Goal: Navigation & Orientation: Find specific page/section

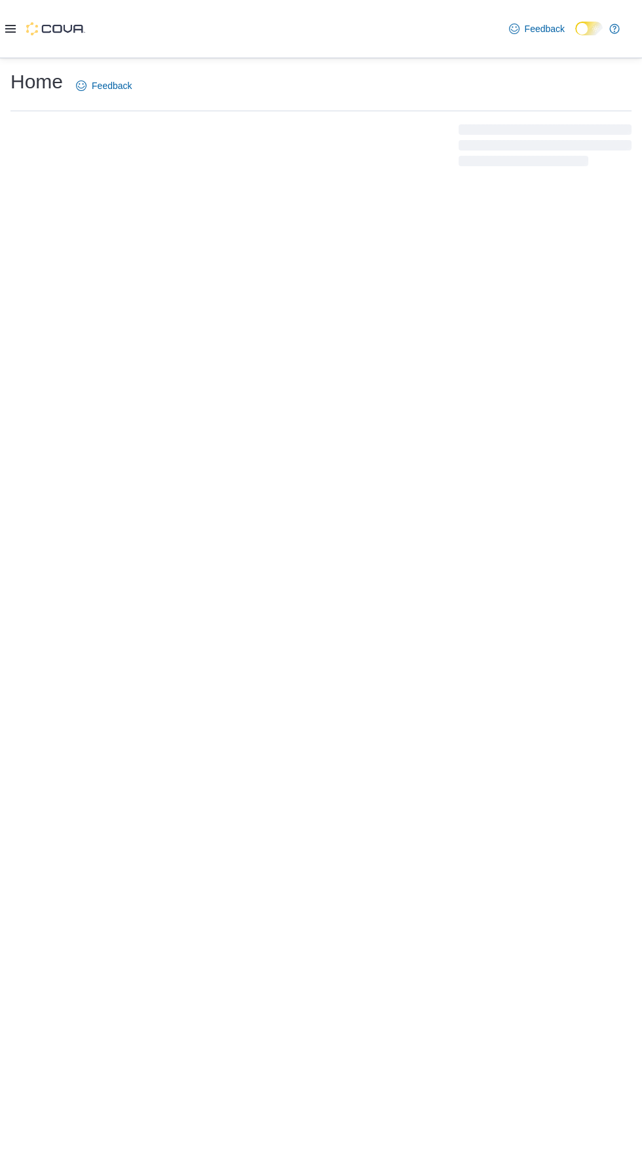
click at [24, 54] on div at bounding box center [45, 29] width 80 height 58
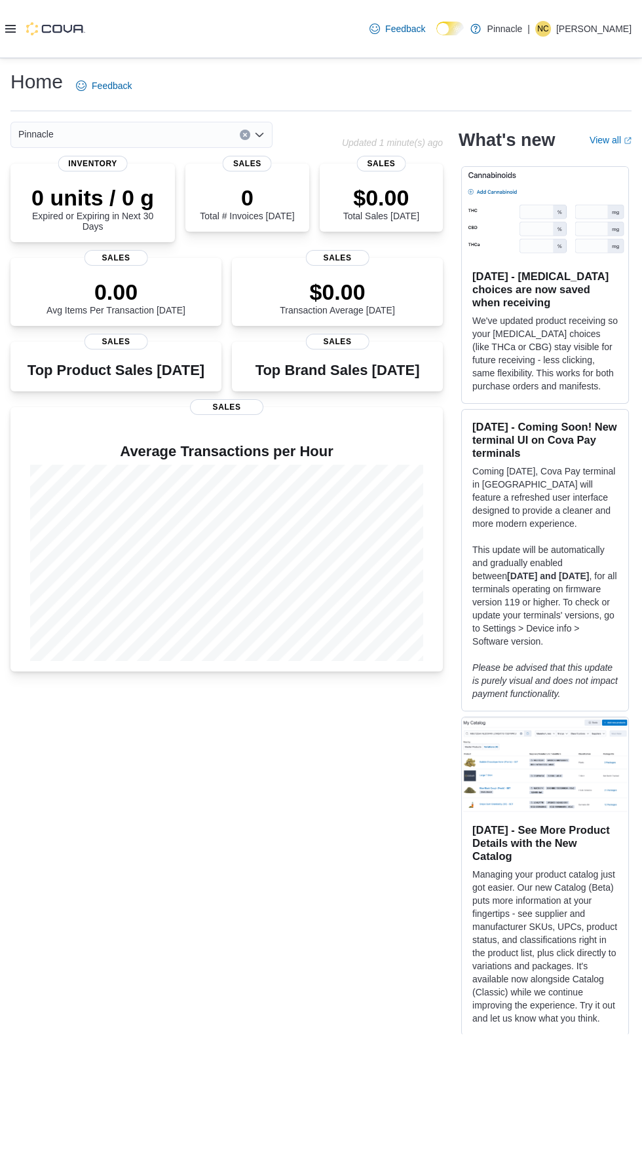
click at [33, 49] on div at bounding box center [45, 29] width 80 height 58
click at [29, 65] on div "Home Feedback Pinnacle Updated 1 minute(s) ago 0 units / 0 g Expired or Expirin…" at bounding box center [321, 551] width 642 height 987
click at [44, 43] on div at bounding box center [45, 29] width 80 height 58
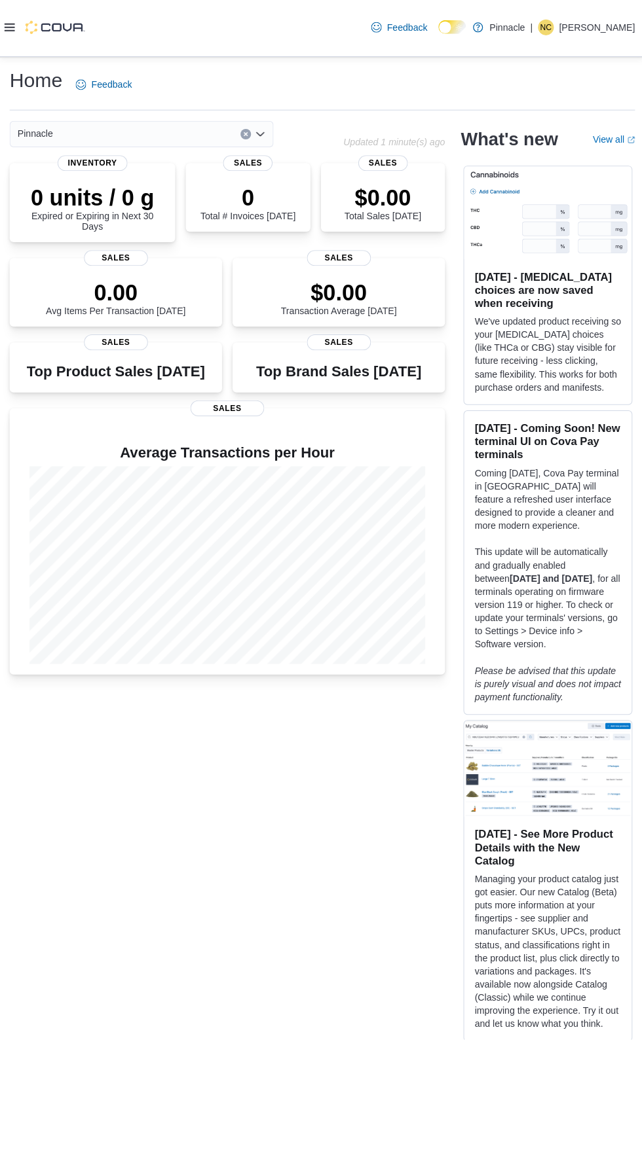
click at [32, 29] on img at bounding box center [55, 28] width 59 height 13
click at [12, 31] on icon at bounding box center [10, 29] width 10 height 8
click at [35, 56] on div at bounding box center [45, 29] width 80 height 58
click at [14, 31] on icon at bounding box center [10, 29] width 10 height 8
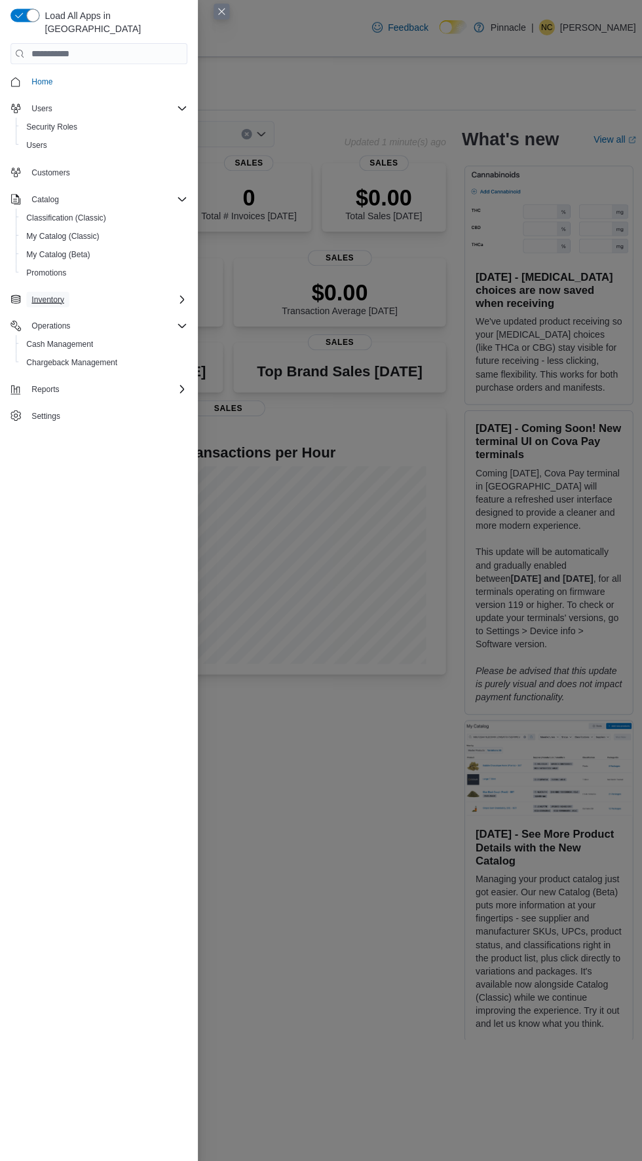
click at [39, 294] on span "Inventory" at bounding box center [47, 299] width 32 height 10
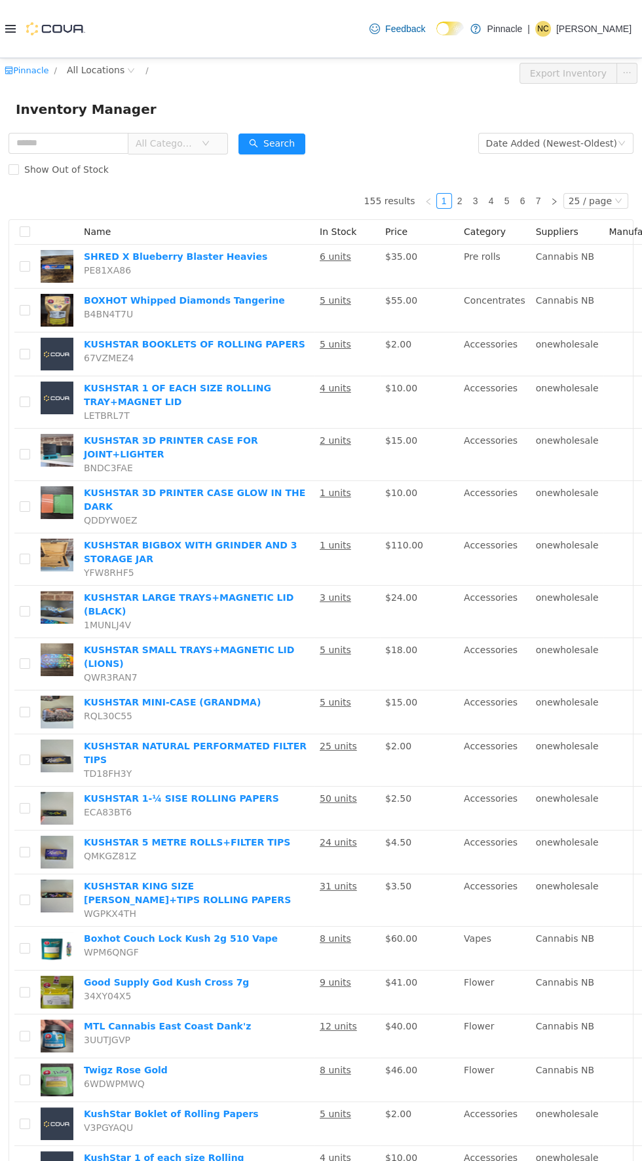
scroll to position [0, 138]
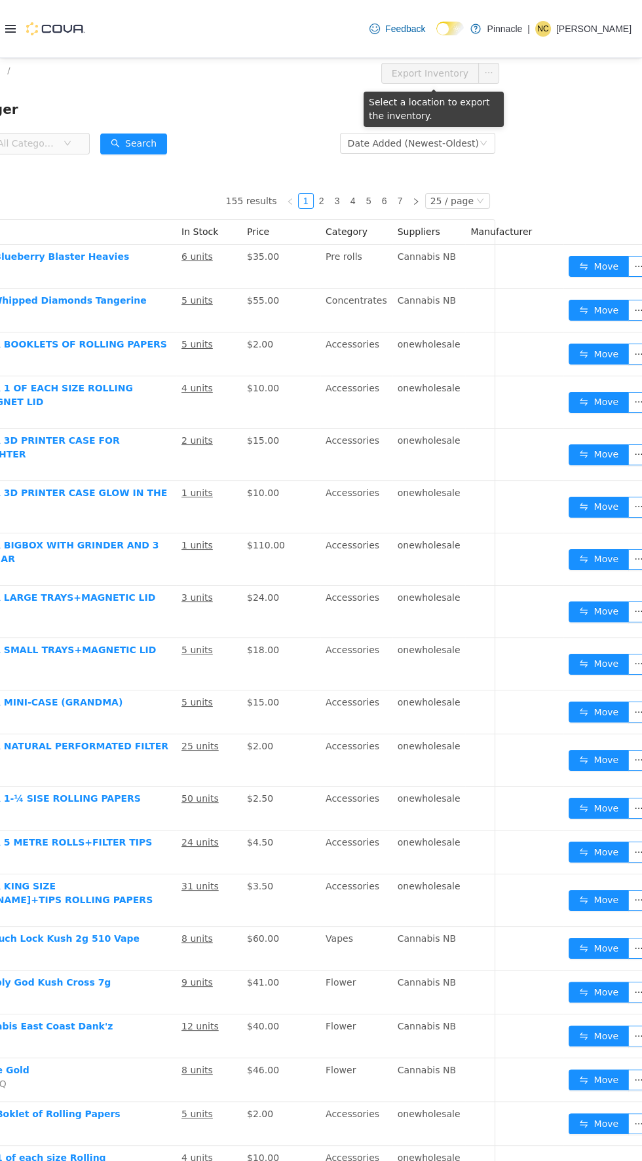
click at [503, 139] on html "Pinnacle / All Locations / Export Inventory Inventory Manager All Categories Da…" at bounding box center [183, 609] width 642 height 1103
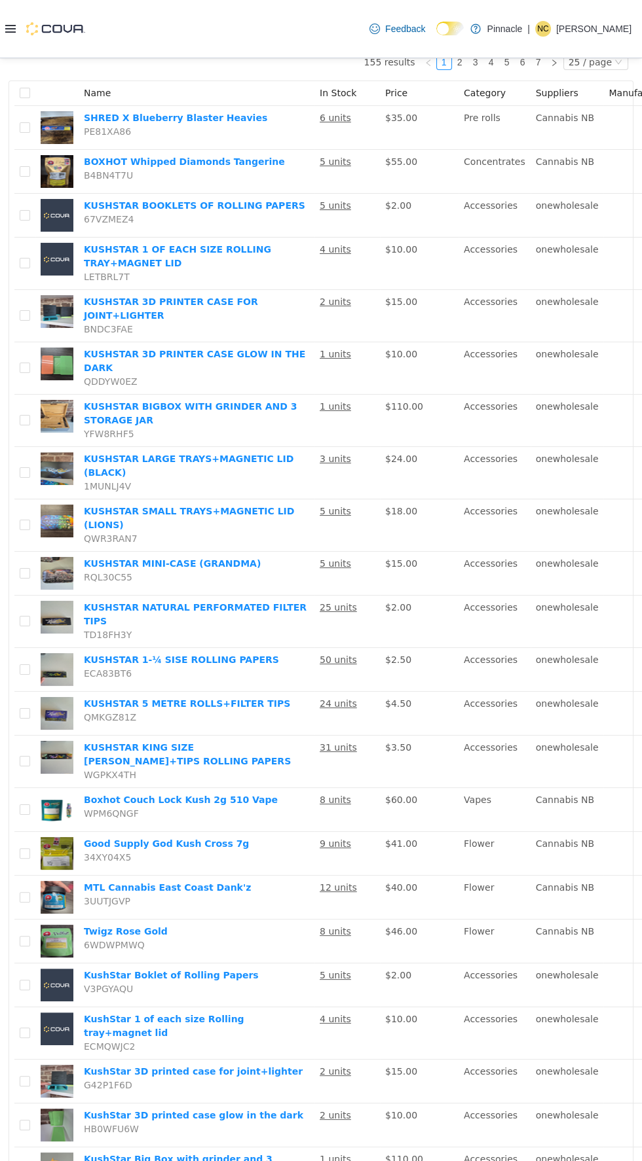
scroll to position [0, 0]
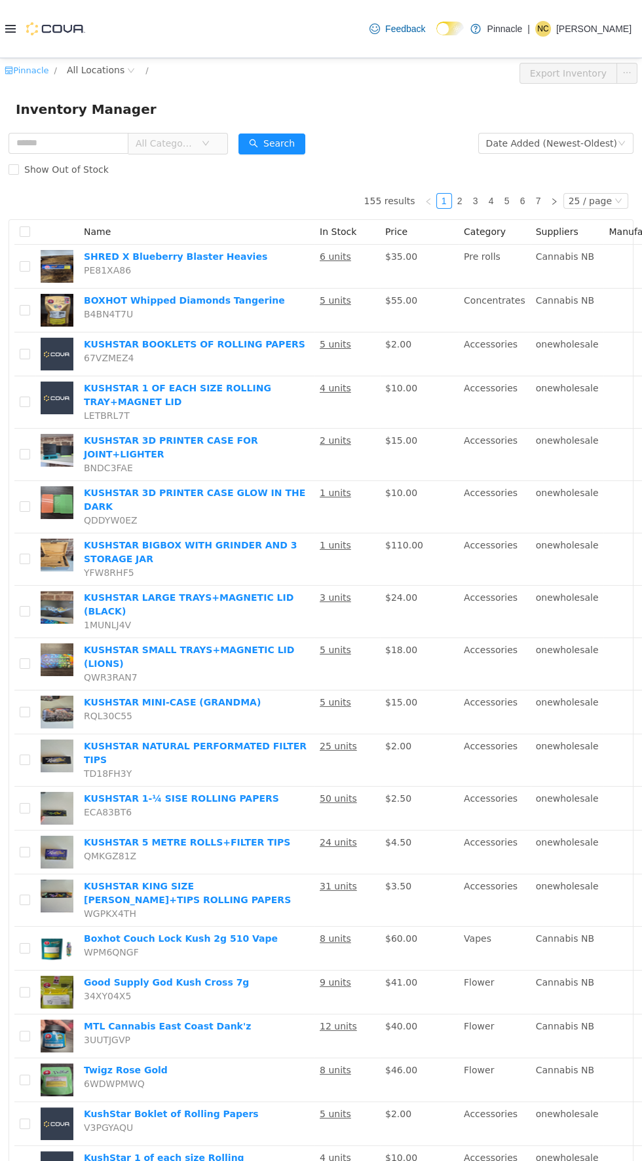
click at [9, 69] on icon "icon: shop" at bounding box center [9, 69] width 9 height 9
click at [10, 31] on icon at bounding box center [10, 29] width 10 height 8
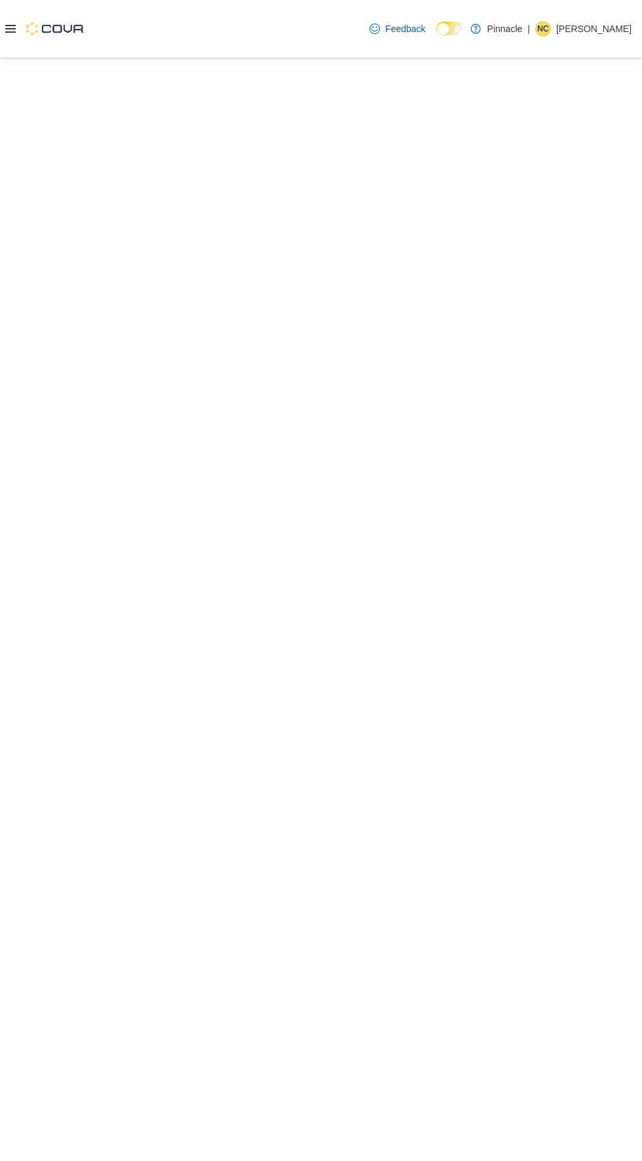
click at [93, 58] on html at bounding box center [321, 58] width 642 height 0
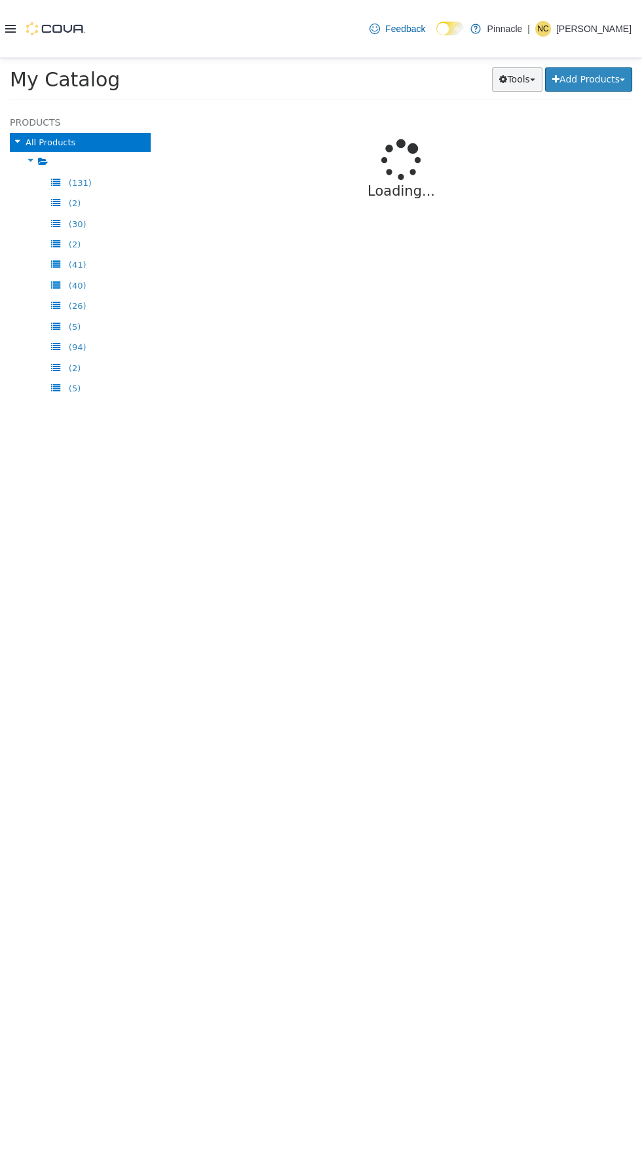
click at [530, 79] on span "button" at bounding box center [532, 79] width 5 height 3
select select "**********"
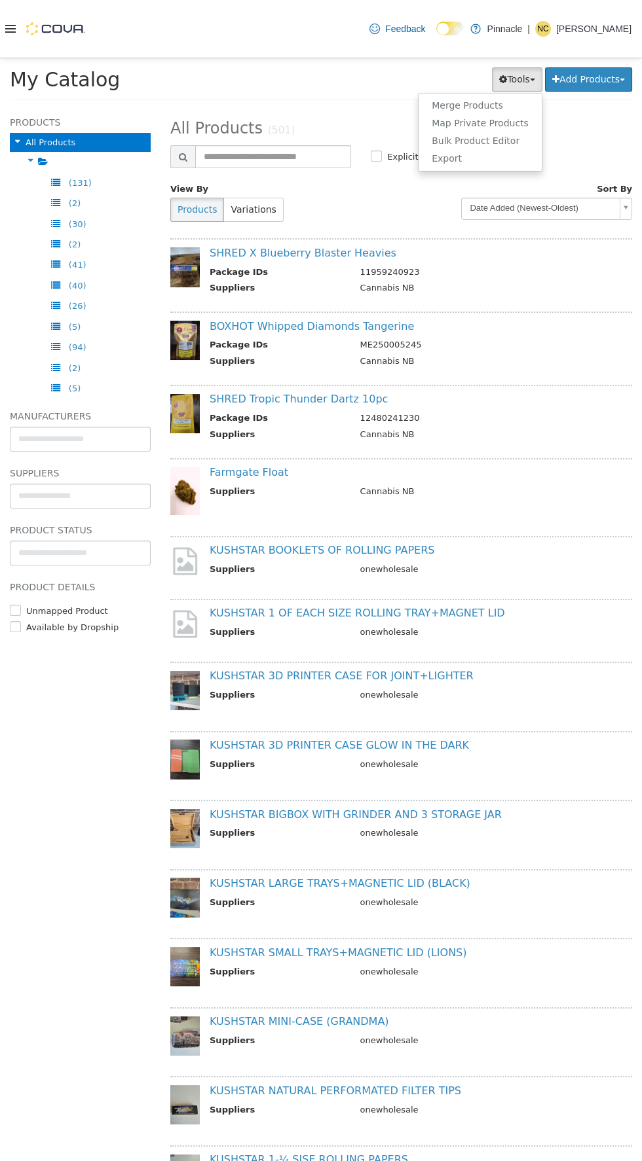
click at [33, 45] on div at bounding box center [45, 29] width 80 height 58
click at [15, 31] on icon at bounding box center [10, 29] width 10 height 8
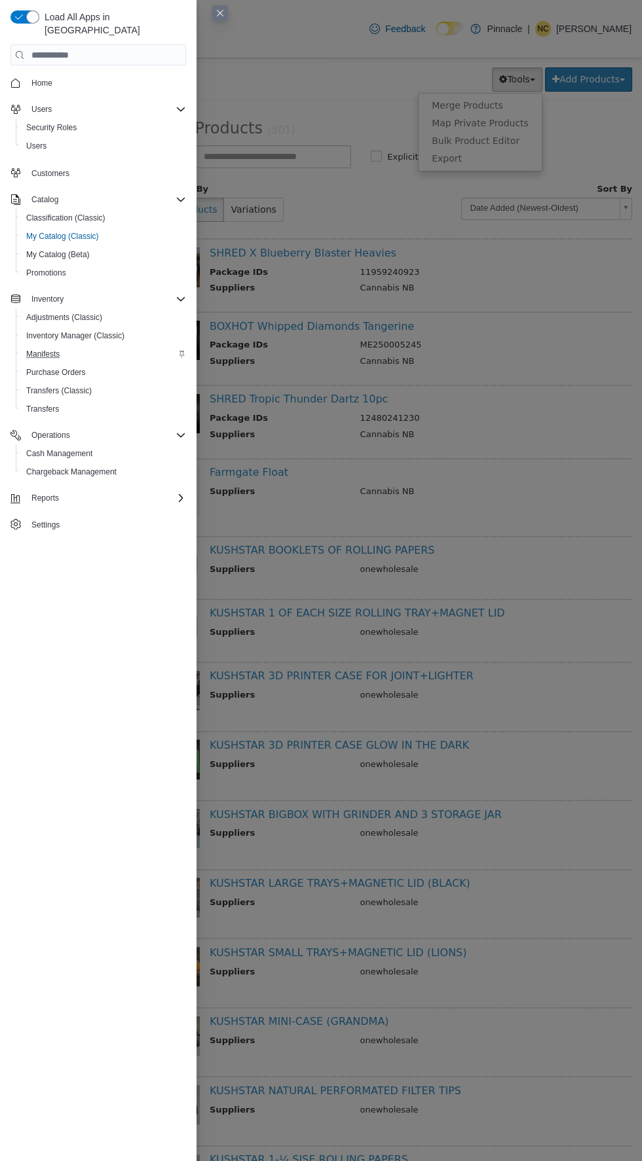
click at [141, 346] on div "Manifests" at bounding box center [103, 354] width 165 height 16
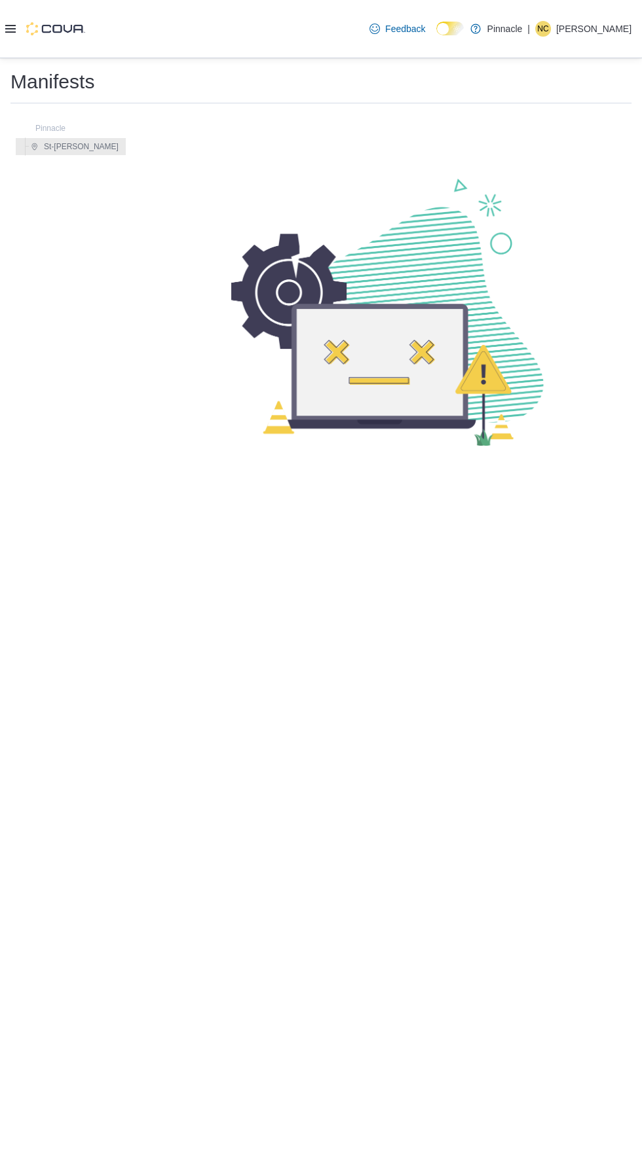
click at [37, 35] on img at bounding box center [55, 28] width 59 height 13
click at [10, 31] on icon at bounding box center [10, 29] width 10 height 8
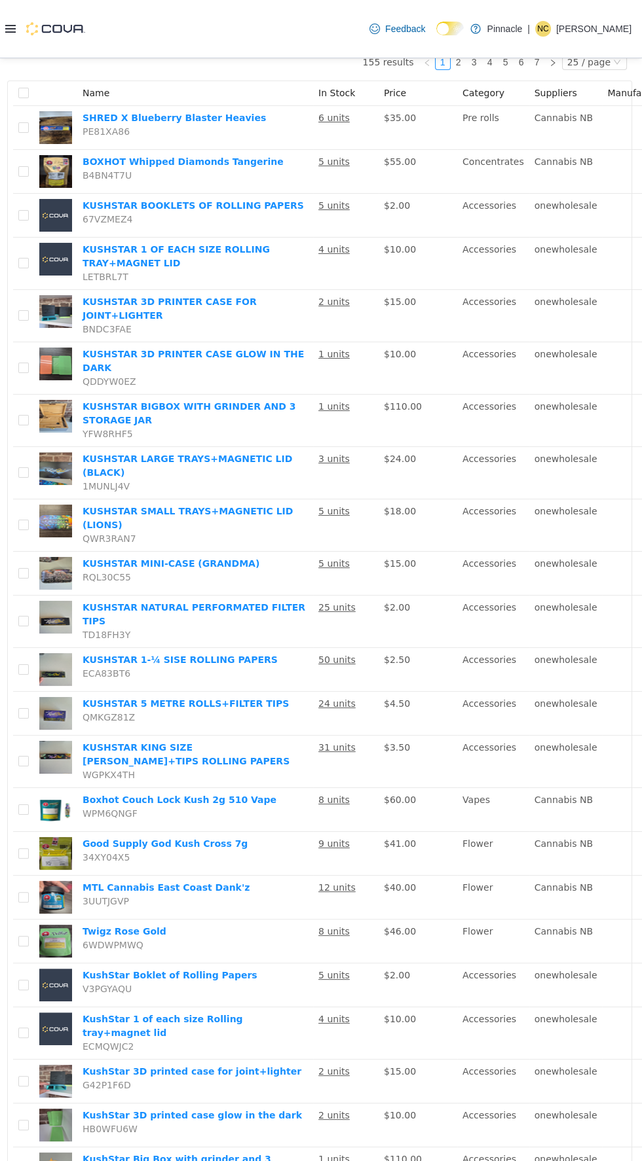
scroll to position [94, 0]
